Goal: Task Accomplishment & Management: Use online tool/utility

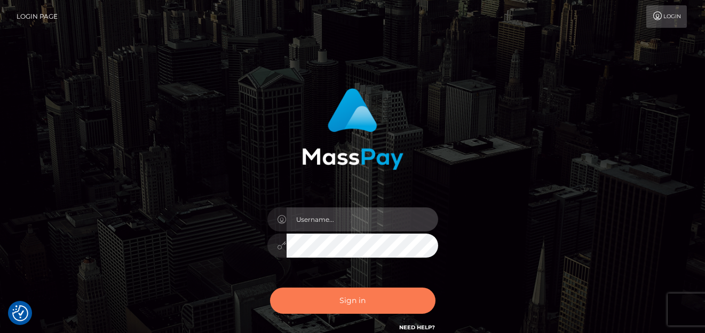
type input "denise"
click at [309, 295] on button "Sign in" at bounding box center [353, 300] width 166 height 26
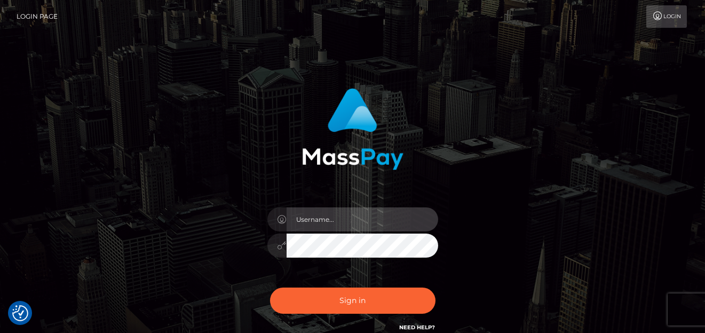
type input "[PERSON_NAME]"
click at [299, 285] on div "Sign in Need Help?" at bounding box center [353, 305] width 187 height 48
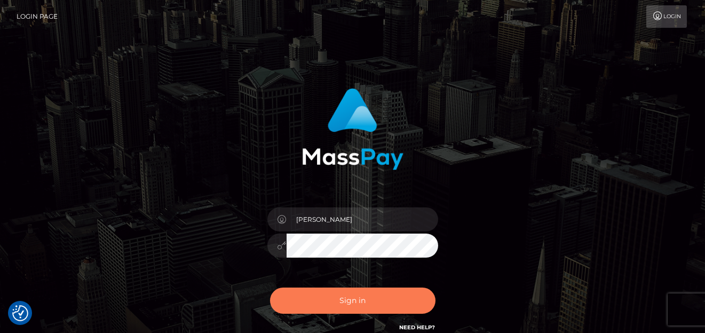
click at [291, 311] on button "Sign in" at bounding box center [353, 300] width 166 height 26
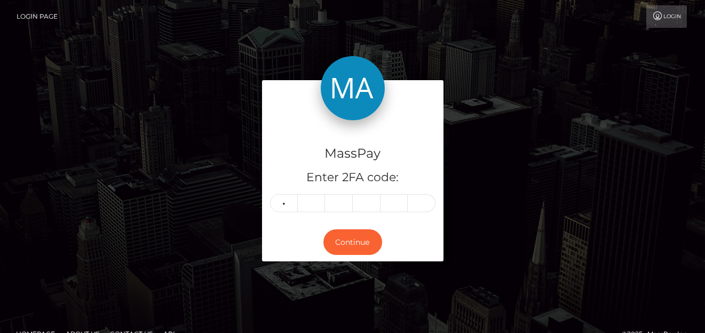
type input "2"
type input "5"
type input "6"
type input "4"
type input "9"
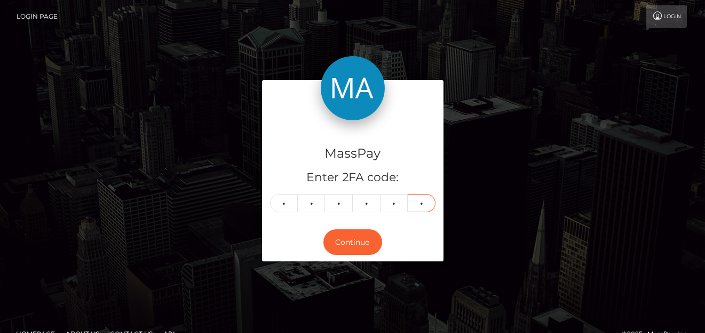
type input "5"
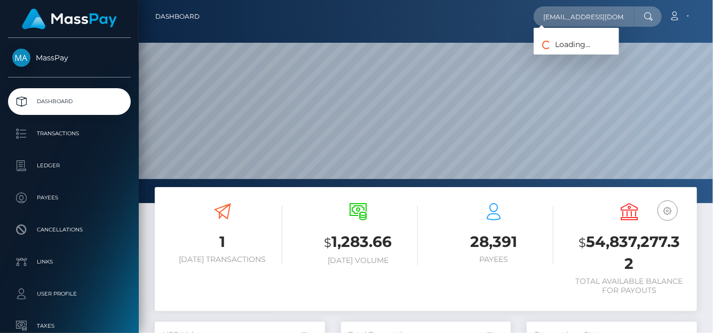
scroll to position [189, 170]
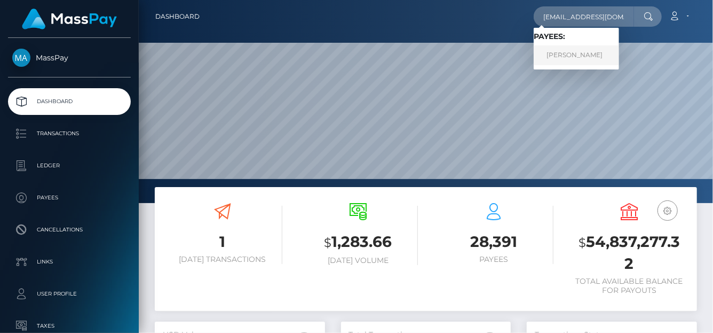
click at [597, 51] on link "Malik Turnquest" at bounding box center [576, 55] width 85 height 20
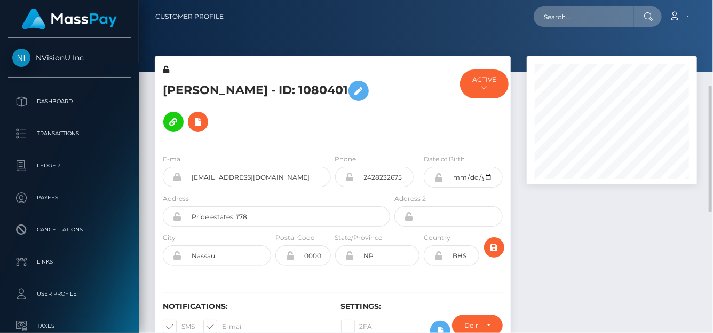
scroll to position [128, 170]
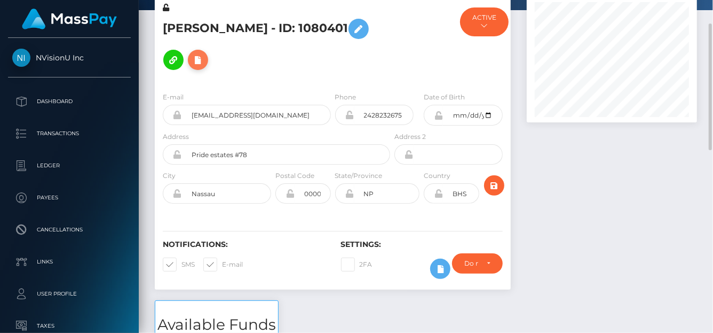
click at [193, 59] on icon at bounding box center [198, 59] width 13 height 13
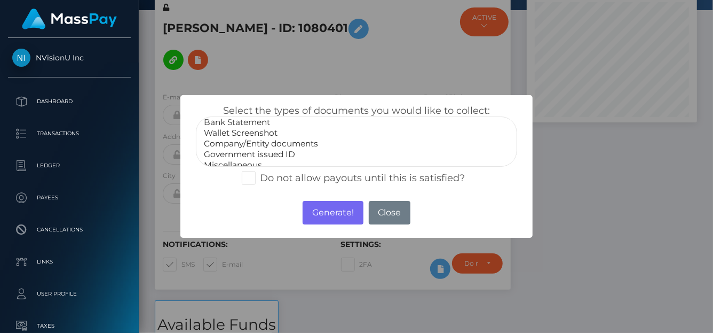
scroll to position [21, 0]
select select "Government issued ID"
click at [248, 148] on option "Government issued ID" at bounding box center [357, 147] width 308 height 11
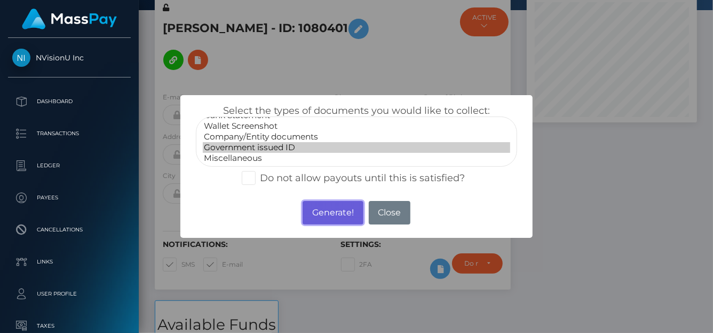
click at [324, 208] on button "Generate!" at bounding box center [333, 212] width 60 height 23
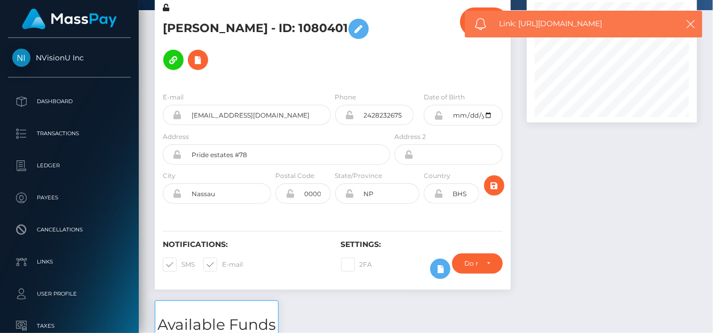
drag, startPoint x: 628, startPoint y: 22, endPoint x: 521, endPoint y: 23, distance: 106.8
click at [521, 23] on span "Link: https://l.maspay.io/Dk8bh" at bounding box center [585, 23] width 171 height 11
copy span "https://l.maspay.io/Dk8bh"
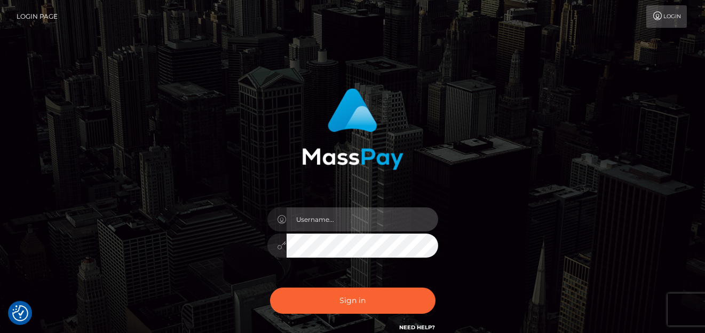
type input "[PERSON_NAME]"
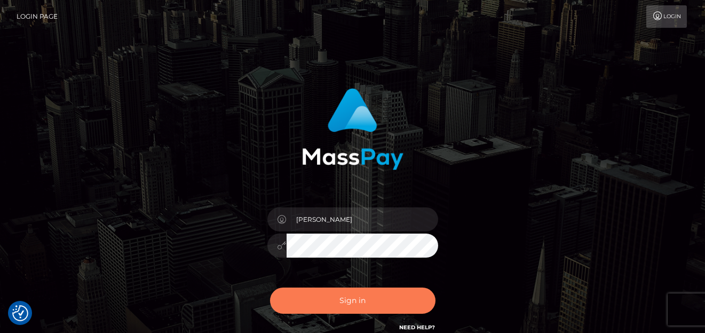
drag, startPoint x: 365, startPoint y: 279, endPoint x: 383, endPoint y: 302, distance: 28.5
click at [365, 279] on div "[PERSON_NAME]" at bounding box center [353, 240] width 187 height 82
click at [383, 300] on button "Sign in" at bounding box center [353, 300] width 166 height 26
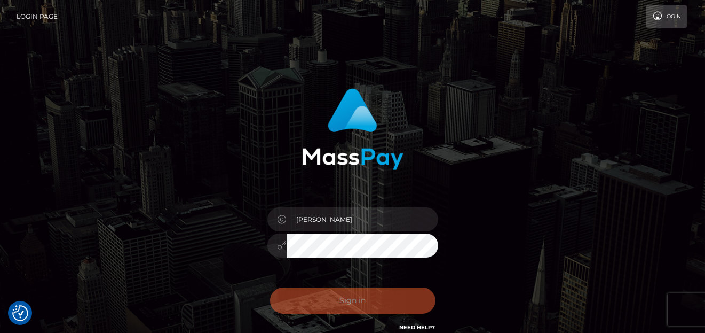
click at [383, 299] on div "Sign in Need Help?" at bounding box center [353, 305] width 187 height 48
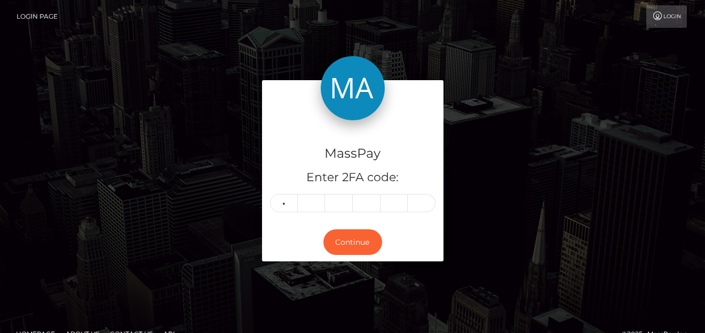
type input "1"
type input "4"
type input "8"
type input "2"
type input "4"
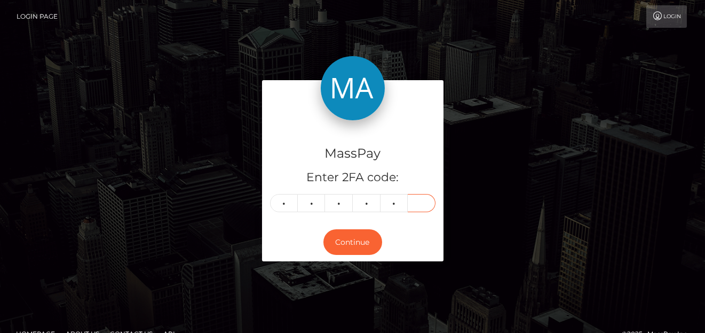
type input "9"
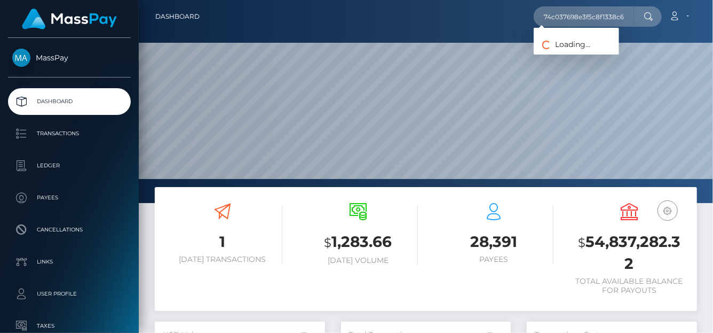
scroll to position [189, 170]
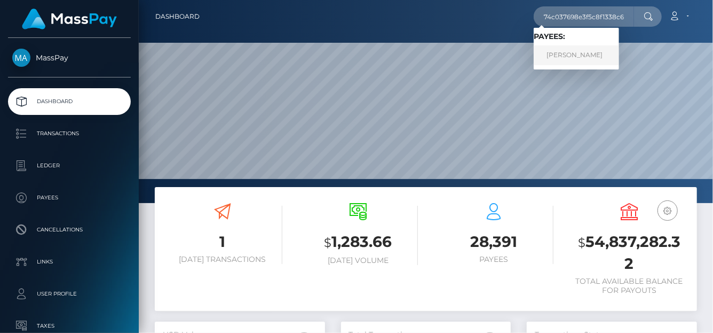
click at [563, 51] on link "Jackie Pickren" at bounding box center [576, 55] width 85 height 20
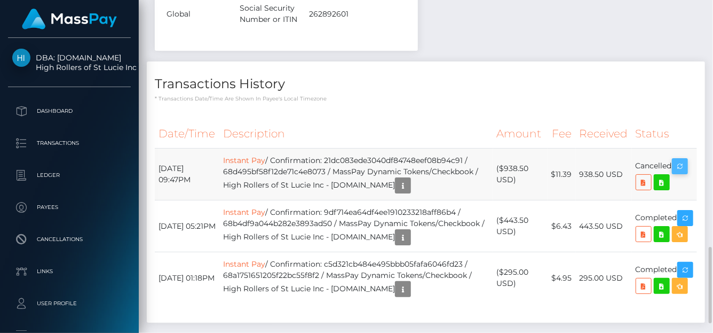
scroll to position [128, 170]
click at [244, 155] on link "Instant Pay" at bounding box center [244, 160] width 42 height 10
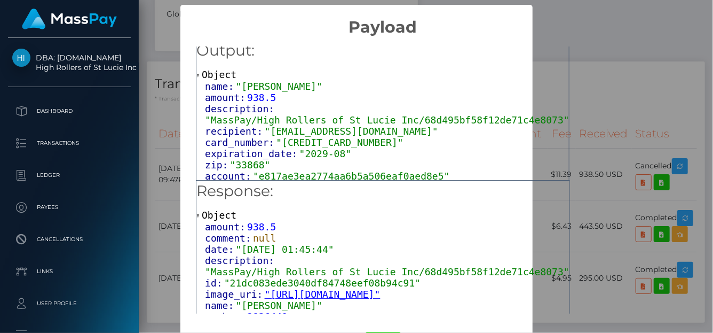
scroll to position [9, 0]
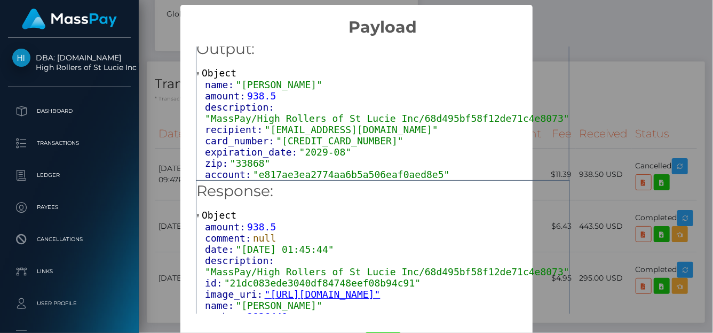
click at [567, 71] on div "Output: Object name: "Jackie Pickren" amount: 938.5 description: "MassPay/High …" at bounding box center [383, 176] width 405 height 279
click at [511, 48] on h5 "Output:" at bounding box center [383, 48] width 373 height 21
click at [585, 18] on h2 "Payload" at bounding box center [383, 21] width 405 height 32
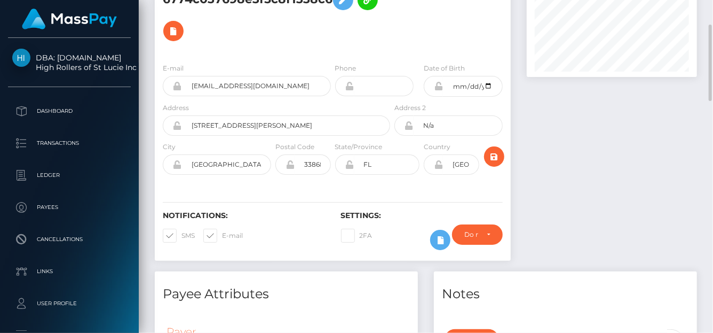
scroll to position [0, 0]
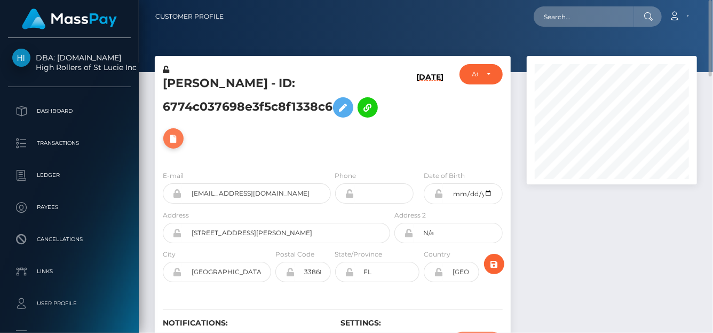
click at [171, 142] on icon at bounding box center [173, 138] width 13 height 13
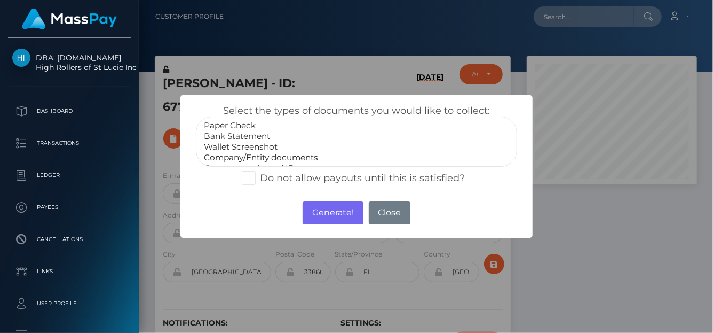
select select "Bank Statement"
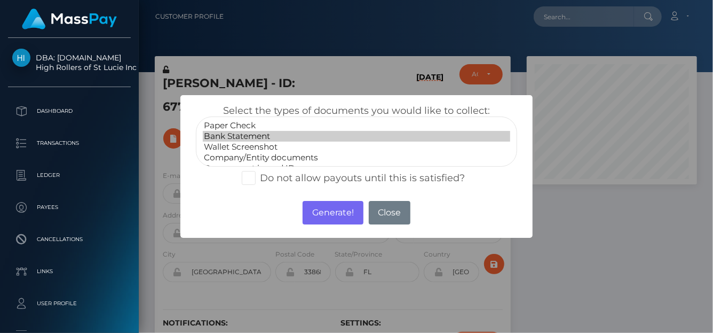
click at [244, 131] on option "Bank Statement" at bounding box center [357, 136] width 308 height 11
click at [327, 208] on button "Generate!" at bounding box center [333, 212] width 60 height 23
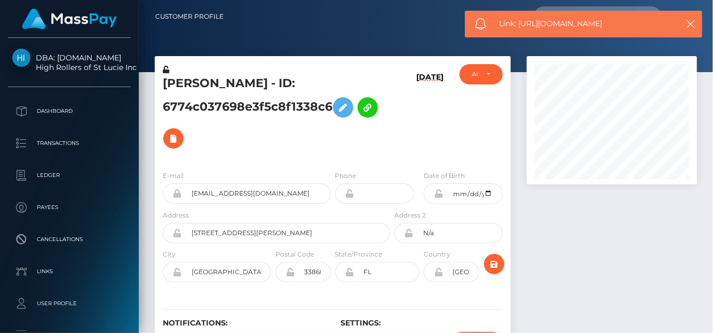
drag, startPoint x: 628, startPoint y: 29, endPoint x: 521, endPoint y: 20, distance: 107.2
click at [521, 20] on span "Link: https://l.maspay.io/Xk8m1" at bounding box center [585, 23] width 171 height 11
copy span "https://l.maspay.io/Xk8m1"
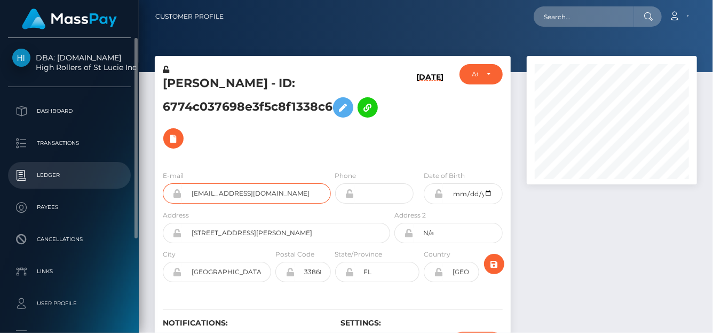
drag, startPoint x: 268, startPoint y: 192, endPoint x: 89, endPoint y: 170, distance: 180.2
click at [89, 170] on div "DBA: [DOMAIN_NAME] High Rollers of St Lucie Inc Dashboard Transactions Ledger P…" at bounding box center [356, 166] width 713 height 333
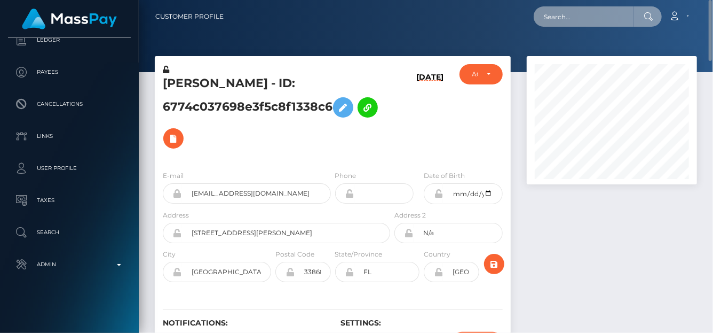
click at [565, 18] on input "text" at bounding box center [584, 16] width 100 height 20
paste input "karaniadelide@gmail.com"
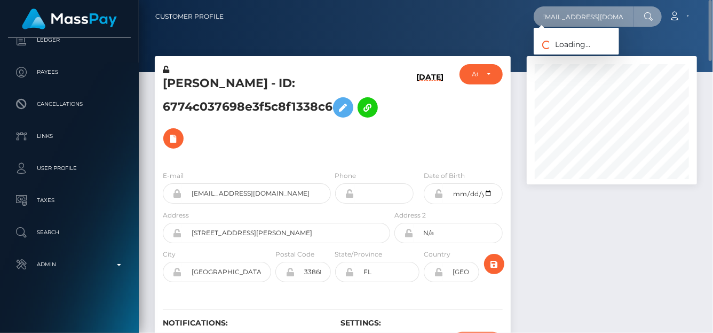
type input "karaniadelide@gmail.com"
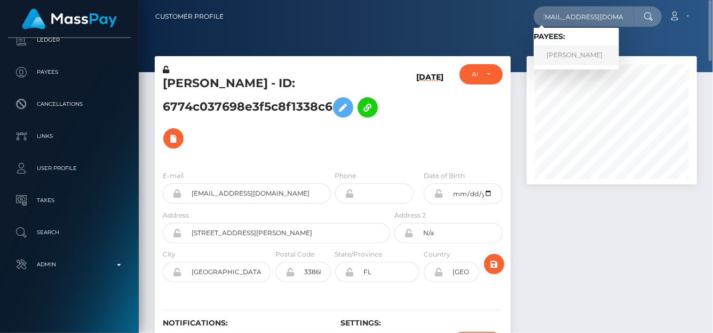
scroll to position [0, 0]
click at [567, 57] on link "Faith Wamalwa" at bounding box center [576, 55] width 85 height 20
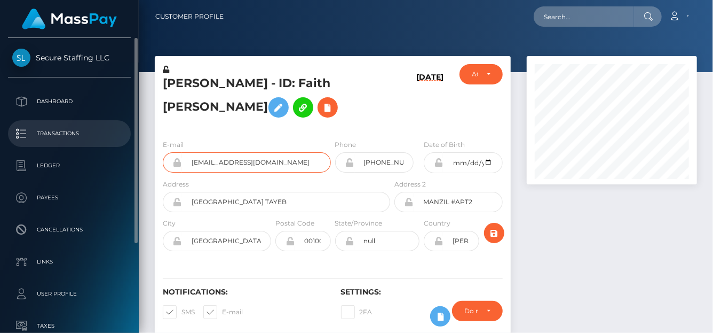
drag, startPoint x: 268, startPoint y: 158, endPoint x: 125, endPoint y: 145, distance: 143.7
click at [125, 145] on div "Secure Staffing LLC Dashboard Transactions Ledger Payees Cancellations" at bounding box center [356, 166] width 713 height 333
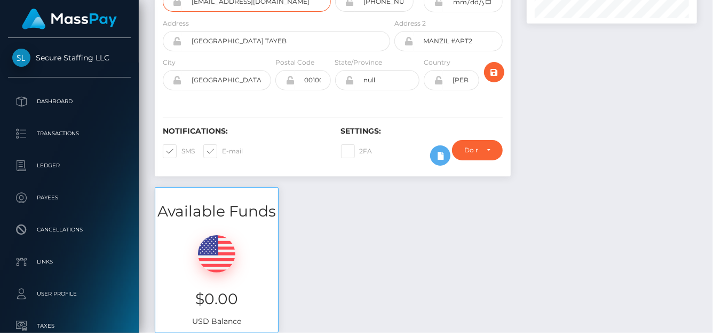
scroll to position [1, 0]
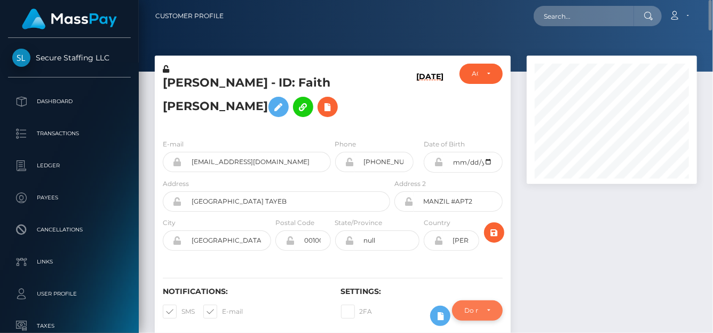
click at [499, 311] on div "Do not require" at bounding box center [477, 310] width 51 height 20
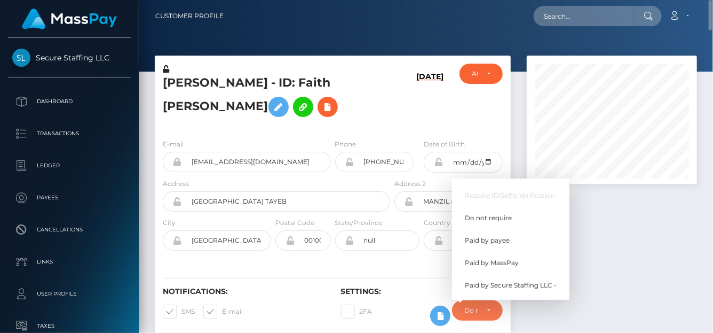
click at [690, 245] on div at bounding box center [612, 202] width 186 height 292
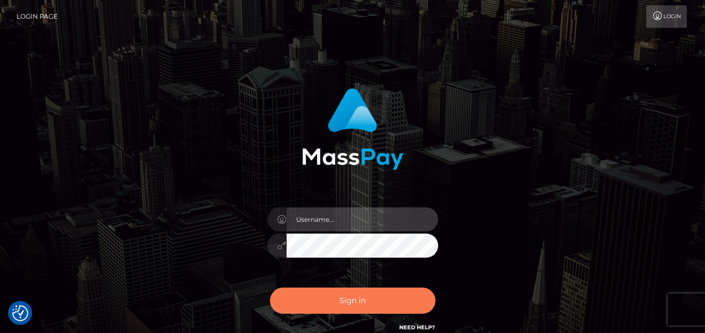
type input "[PERSON_NAME]"
click at [361, 296] on button "Sign in" at bounding box center [353, 300] width 166 height 26
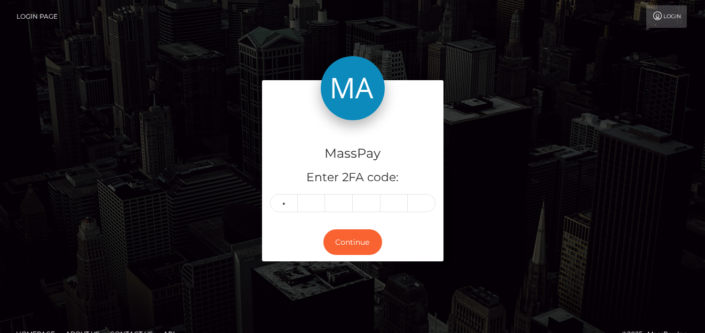
type input "3"
type input "5"
type input "7"
type input "0"
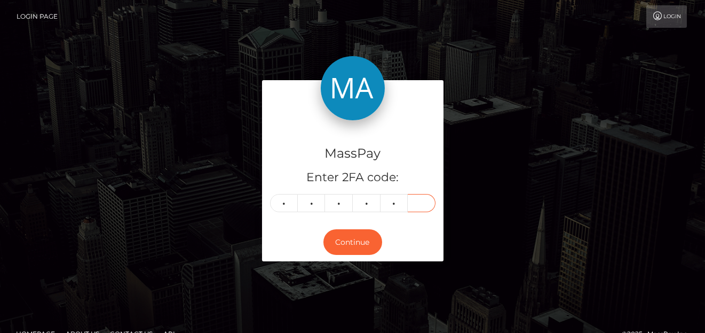
type input "8"
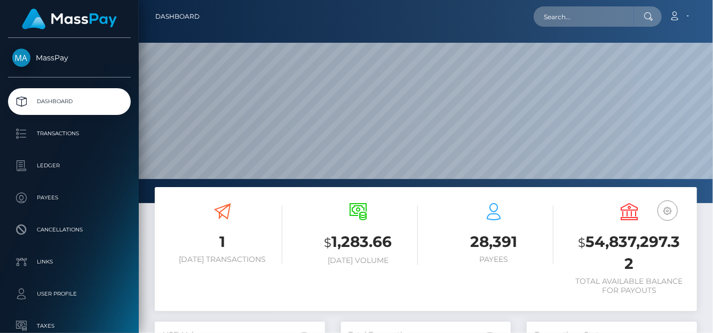
scroll to position [189, 170]
click at [554, 7] on input "text" at bounding box center [584, 16] width 100 height 20
paste input "[EMAIL_ADDRESS][DOMAIN_NAME]"
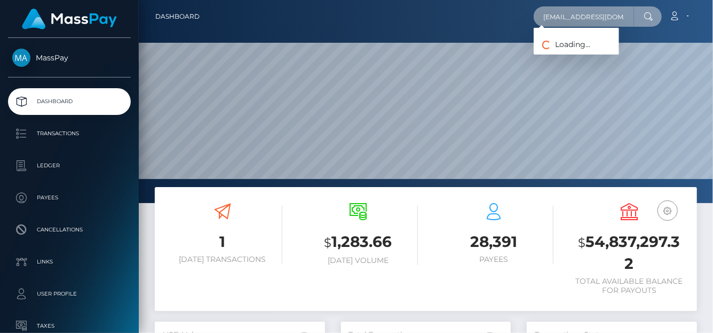
type input "[EMAIL_ADDRESS][DOMAIN_NAME]"
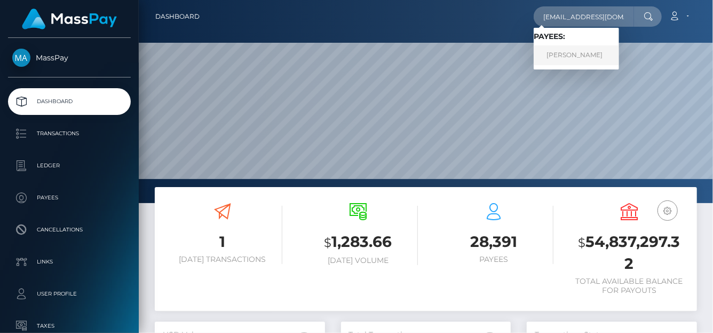
scroll to position [0, 0]
click at [577, 58] on link "Malik Turnquest" at bounding box center [576, 55] width 85 height 20
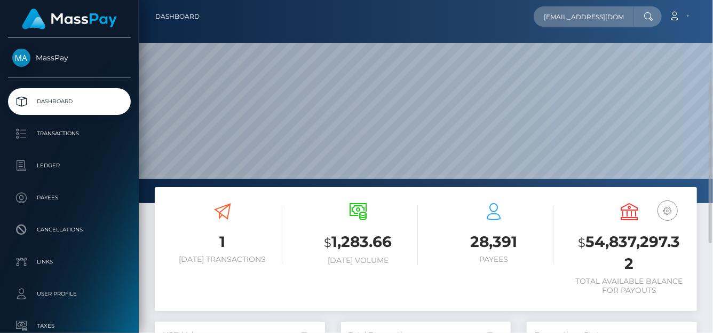
scroll to position [53, 0]
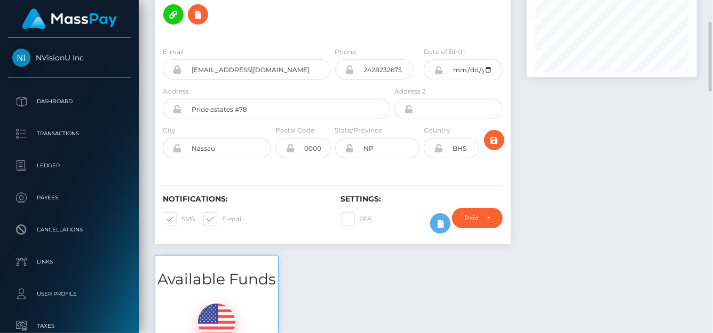
scroll to position [53, 0]
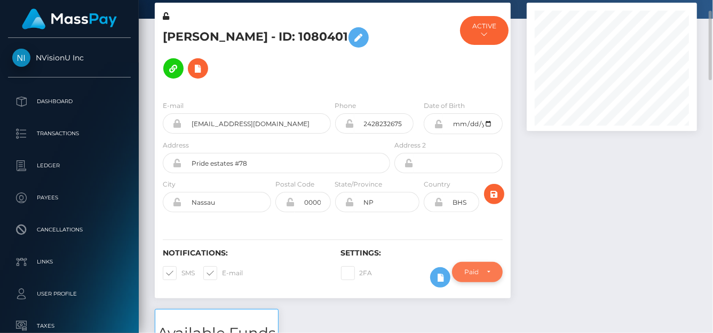
click at [495, 272] on div "Paid by MassPay" at bounding box center [477, 272] width 51 height 20
